Goal: Task Accomplishment & Management: Manage account settings

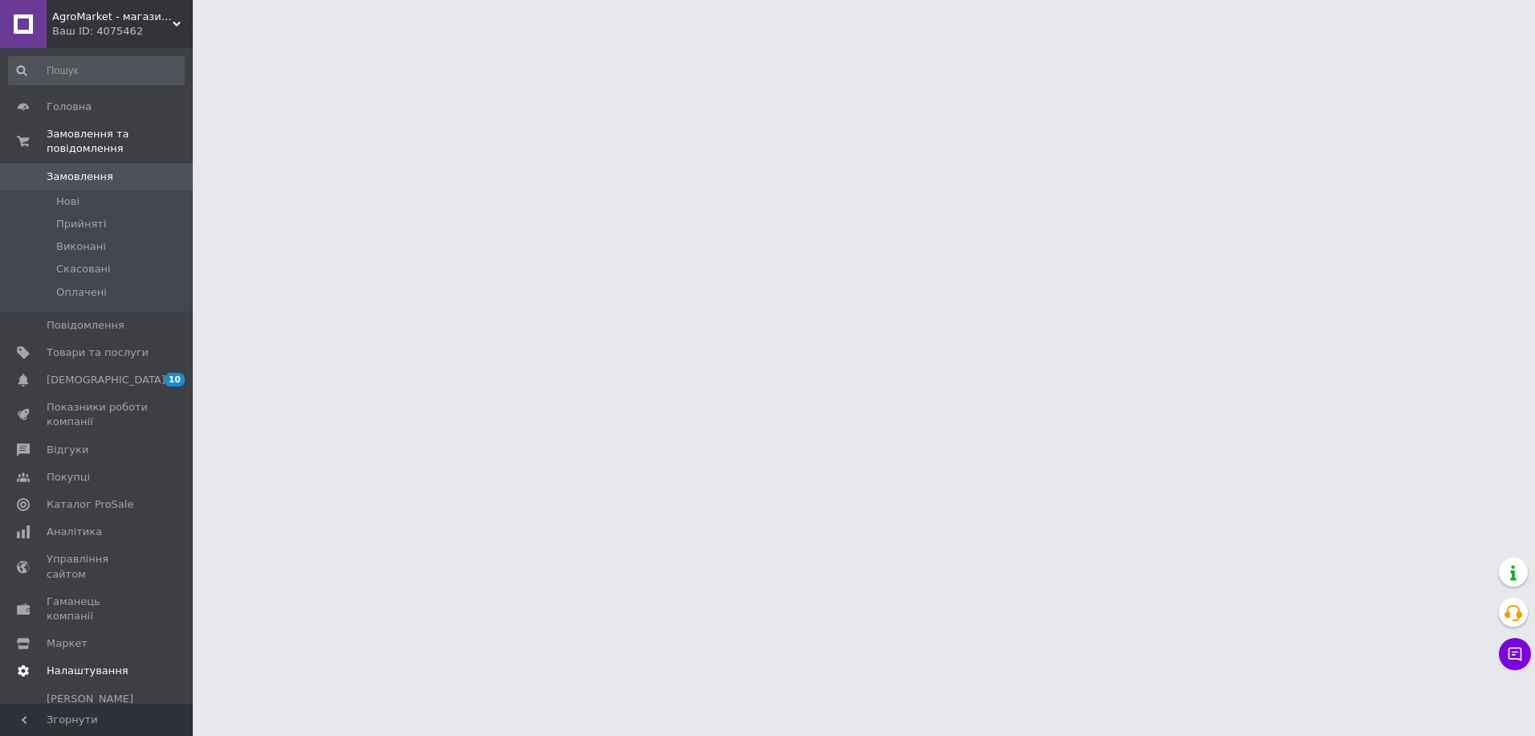
click at [93, 663] on span "Налаштування" at bounding box center [88, 670] width 82 height 14
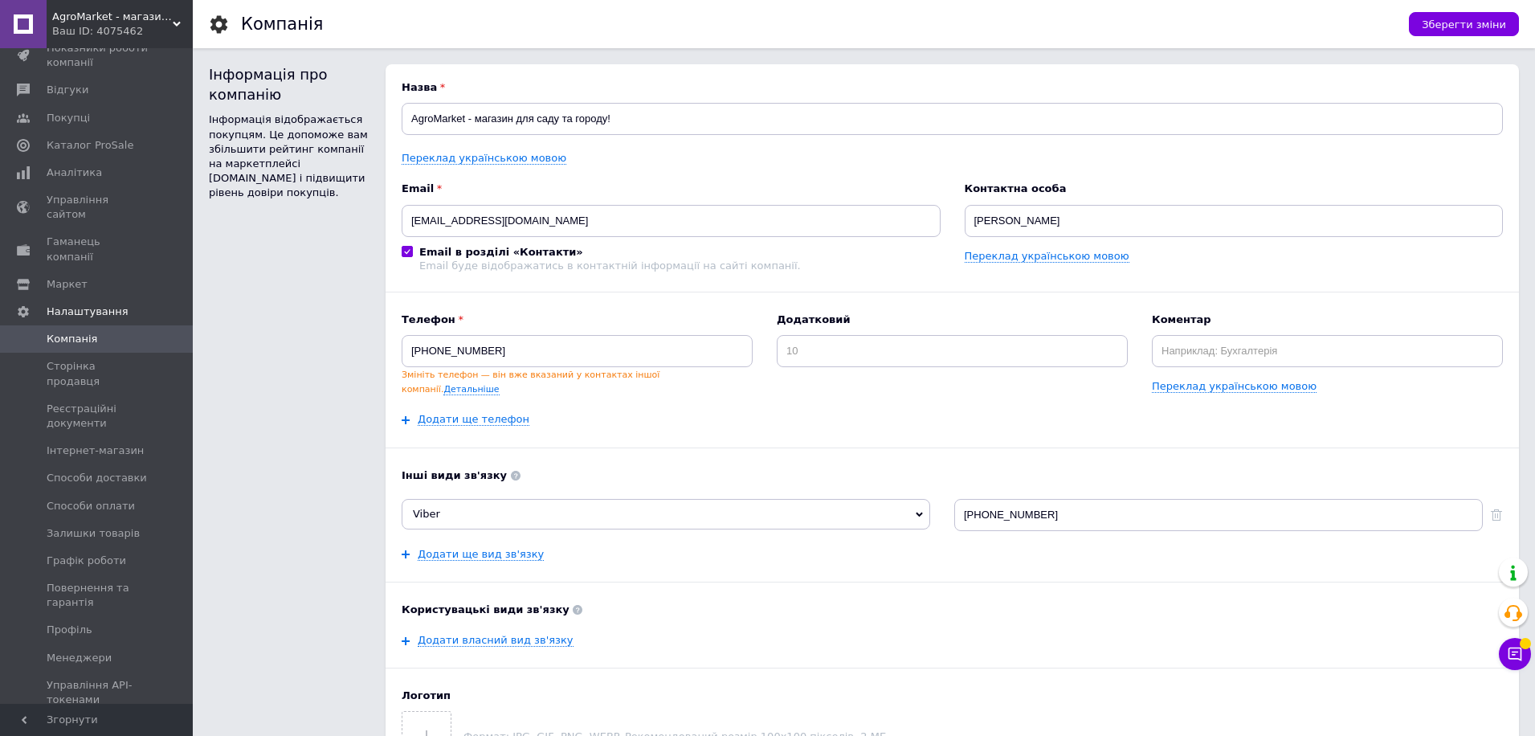
scroll to position [206, 0]
click at [117, 447] on span "Способи доставки" at bounding box center [97, 454] width 100 height 14
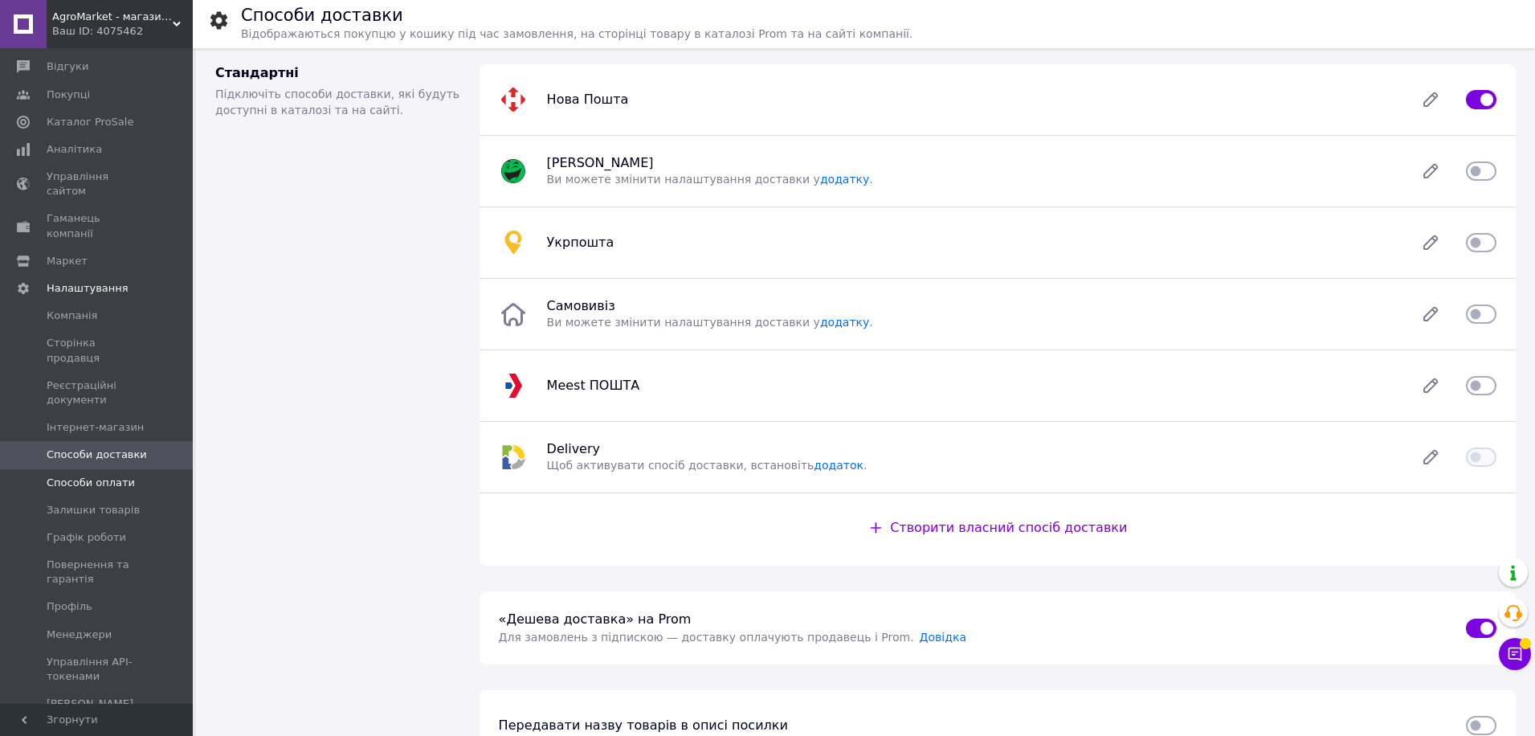
click at [113, 475] on span "Способи оплати" at bounding box center [91, 482] width 88 height 14
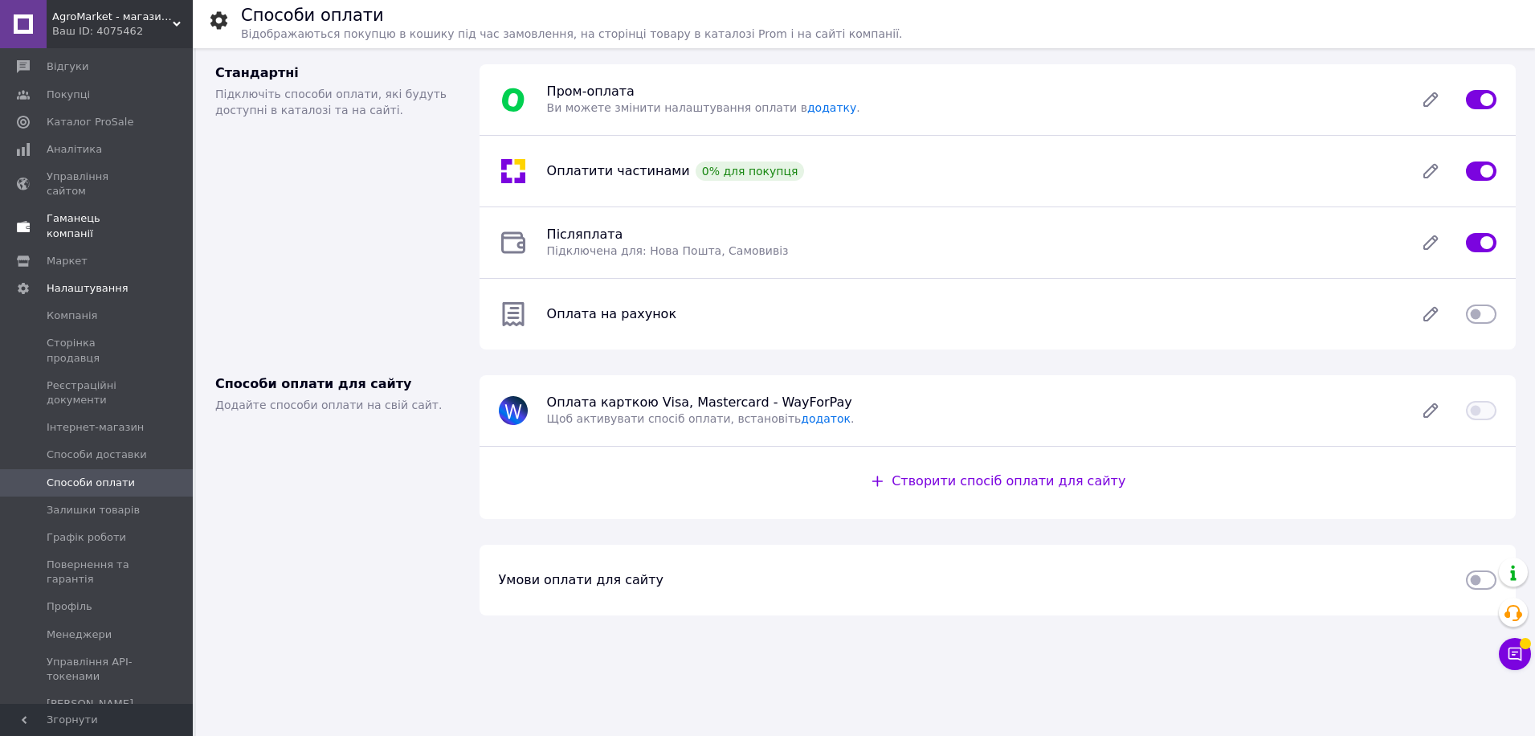
click at [124, 211] on span "Гаманець компанії" at bounding box center [98, 225] width 102 height 29
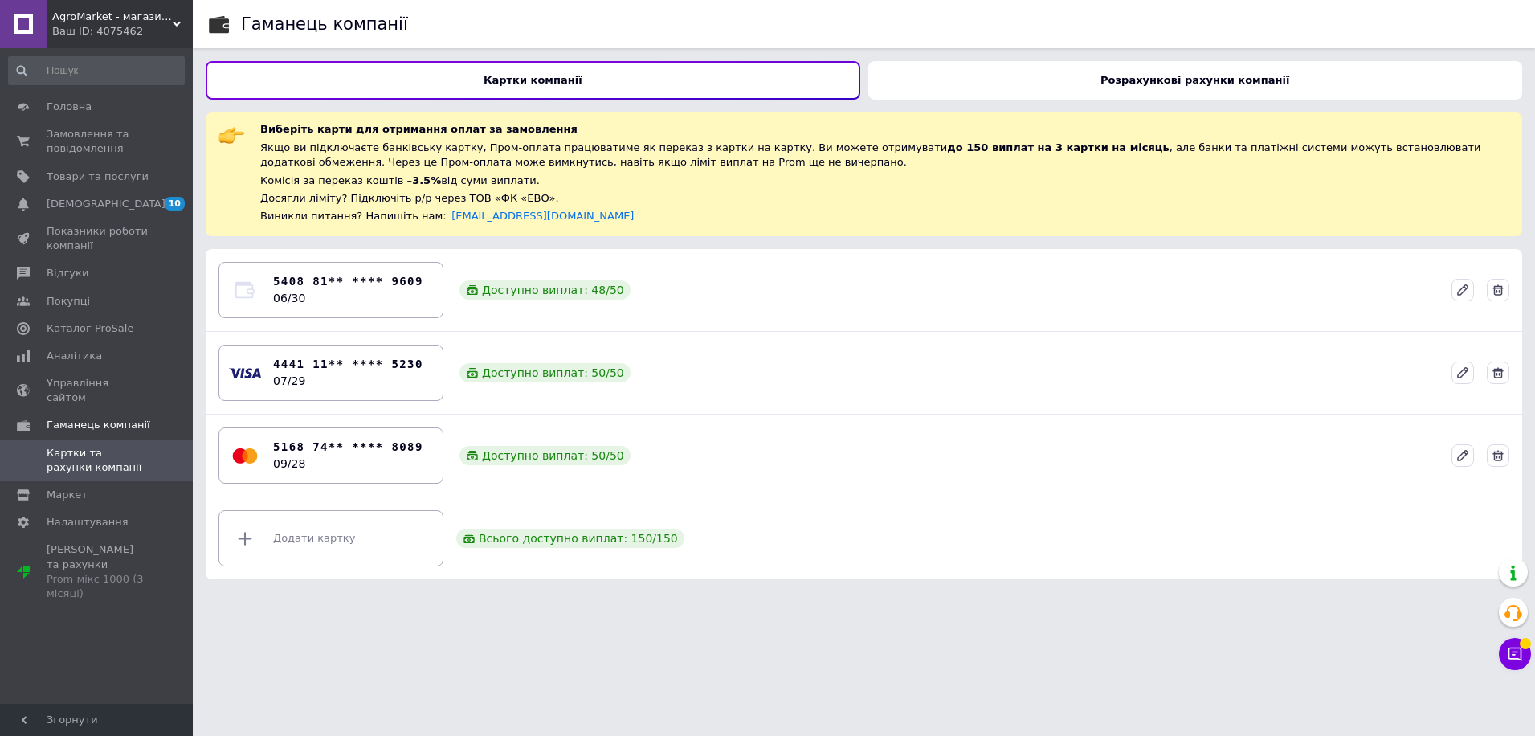
click at [905, 85] on div "Розрахункові рахунки компанії" at bounding box center [1195, 80] width 654 height 39
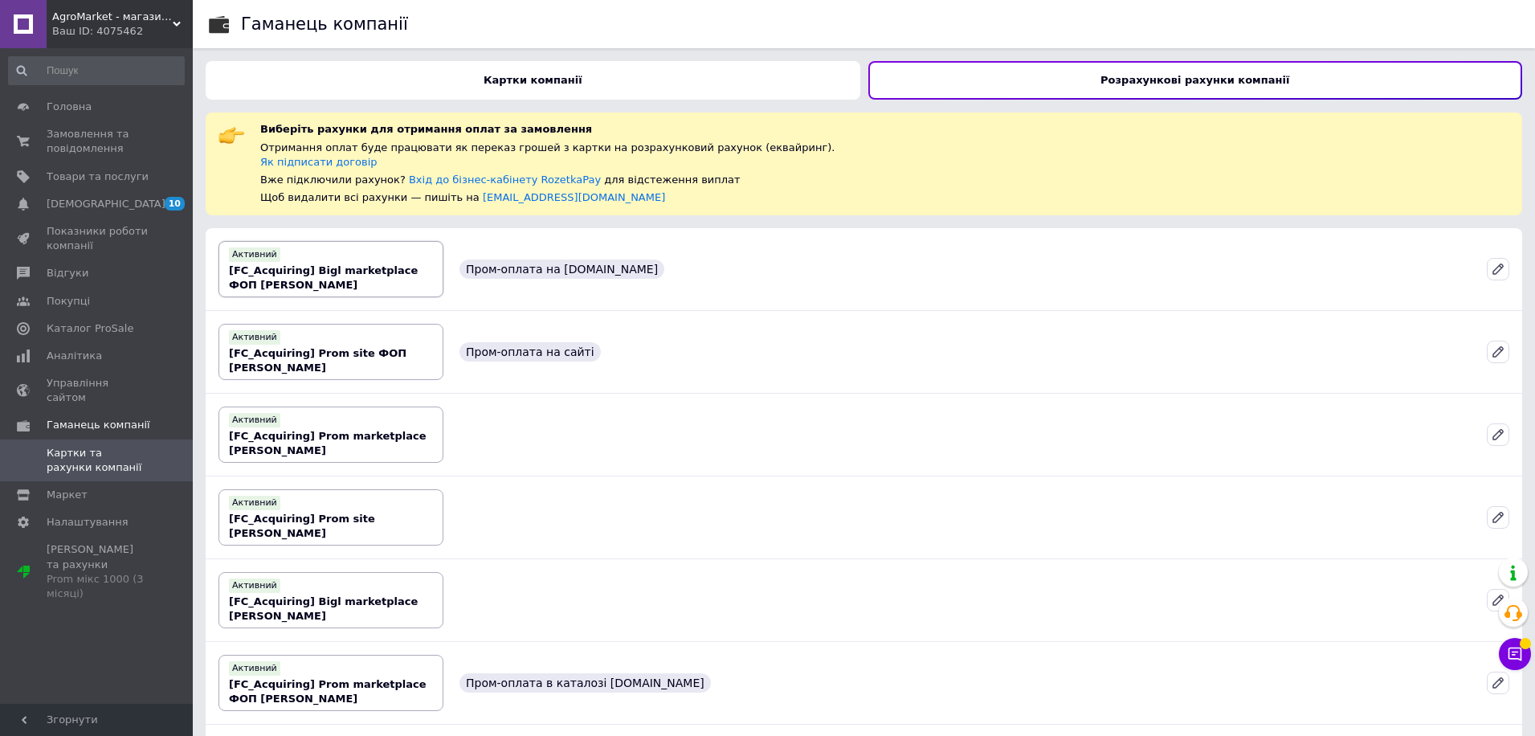
click at [405, 285] on div "Активний [FC_Acquiring] Bigl marketplace ФОП [PERSON_NAME]" at bounding box center [331, 268] width 204 height 47
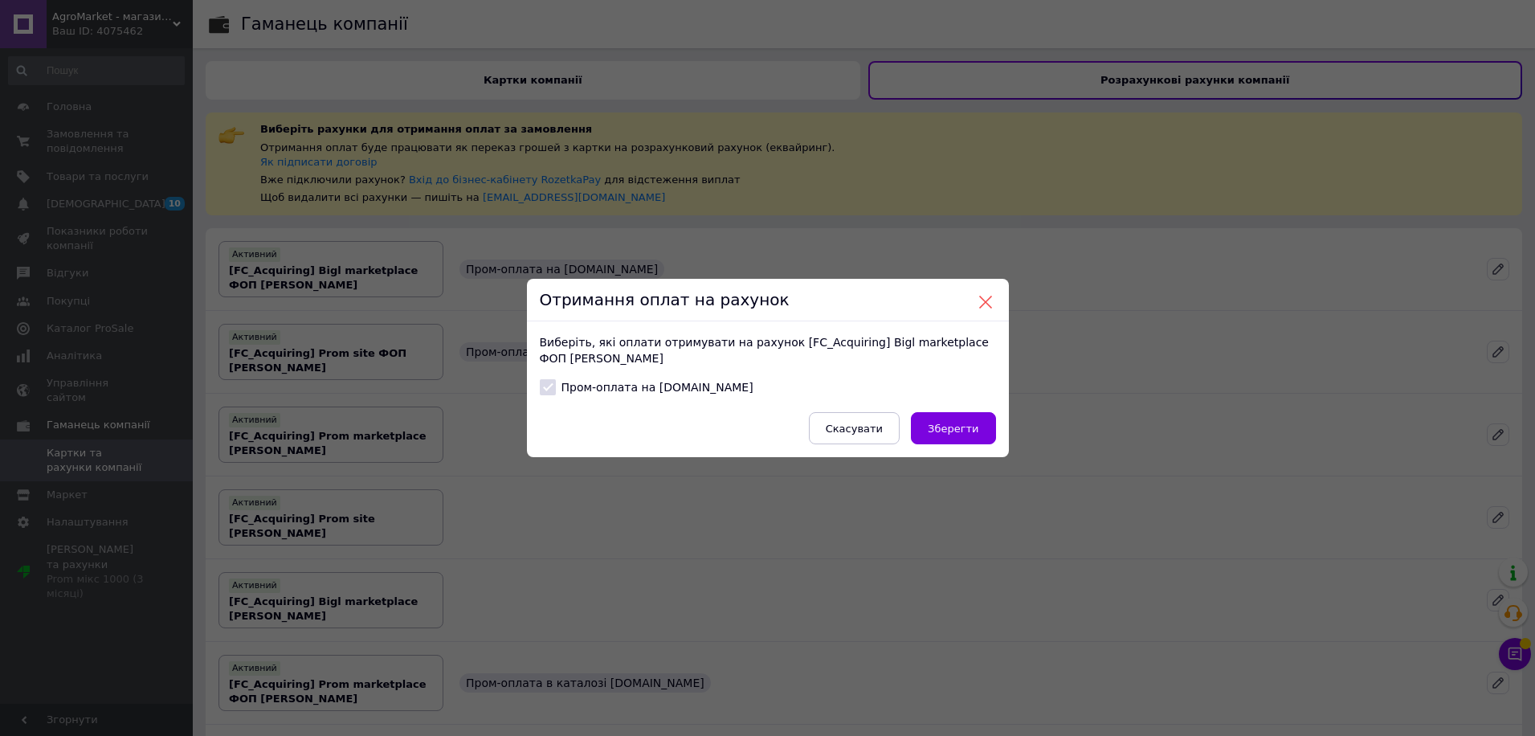
click at [992, 299] on button at bounding box center [985, 302] width 14 height 14
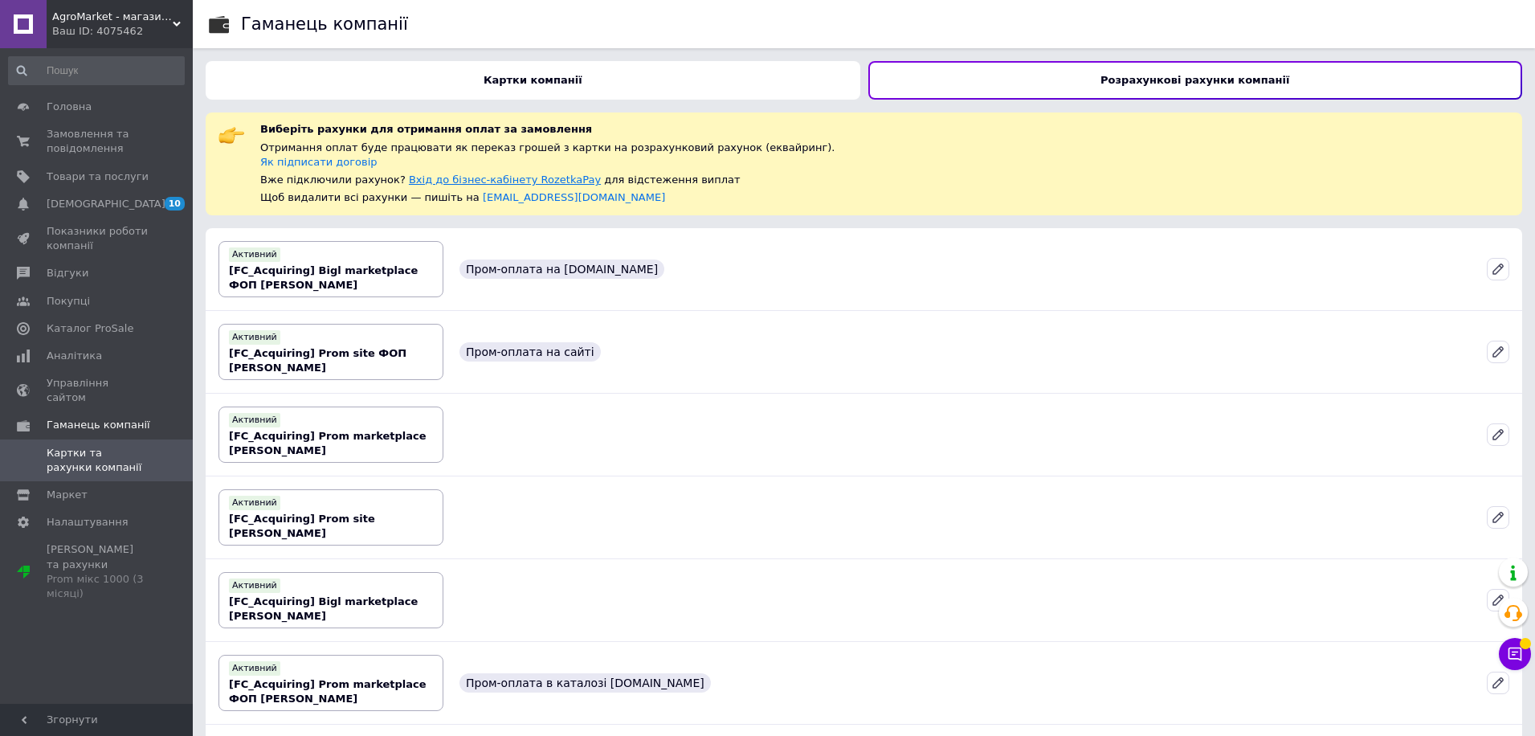
click at [501, 181] on link "Вхід до бізнес-кабінету RozetkaPay" at bounding box center [505, 179] width 192 height 12
click at [66, 487] on span "Маркет" at bounding box center [67, 494] width 41 height 14
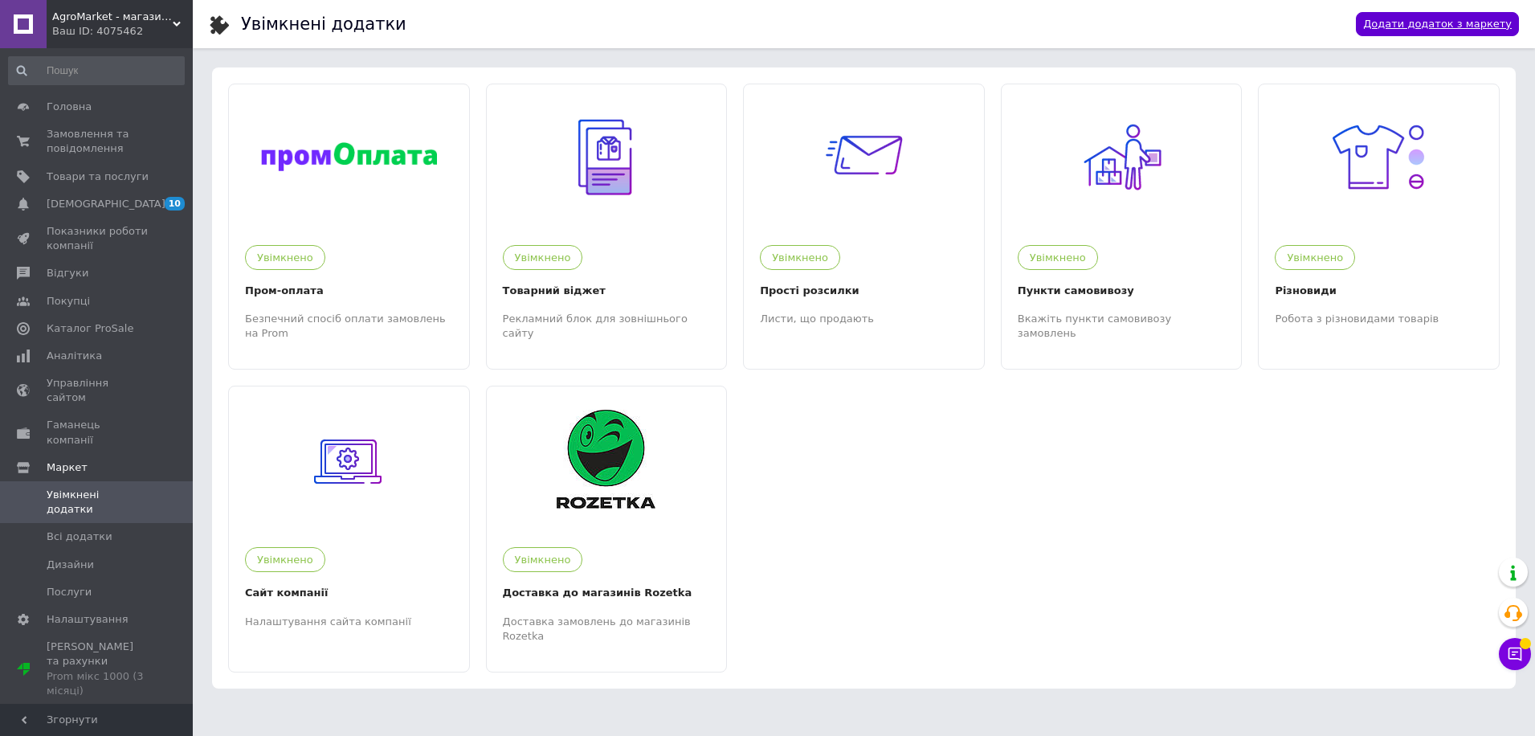
click at [1423, 16] on link "Додати додаток з маркету" at bounding box center [1437, 24] width 163 height 25
